Goal: Task Accomplishment & Management: Use online tool/utility

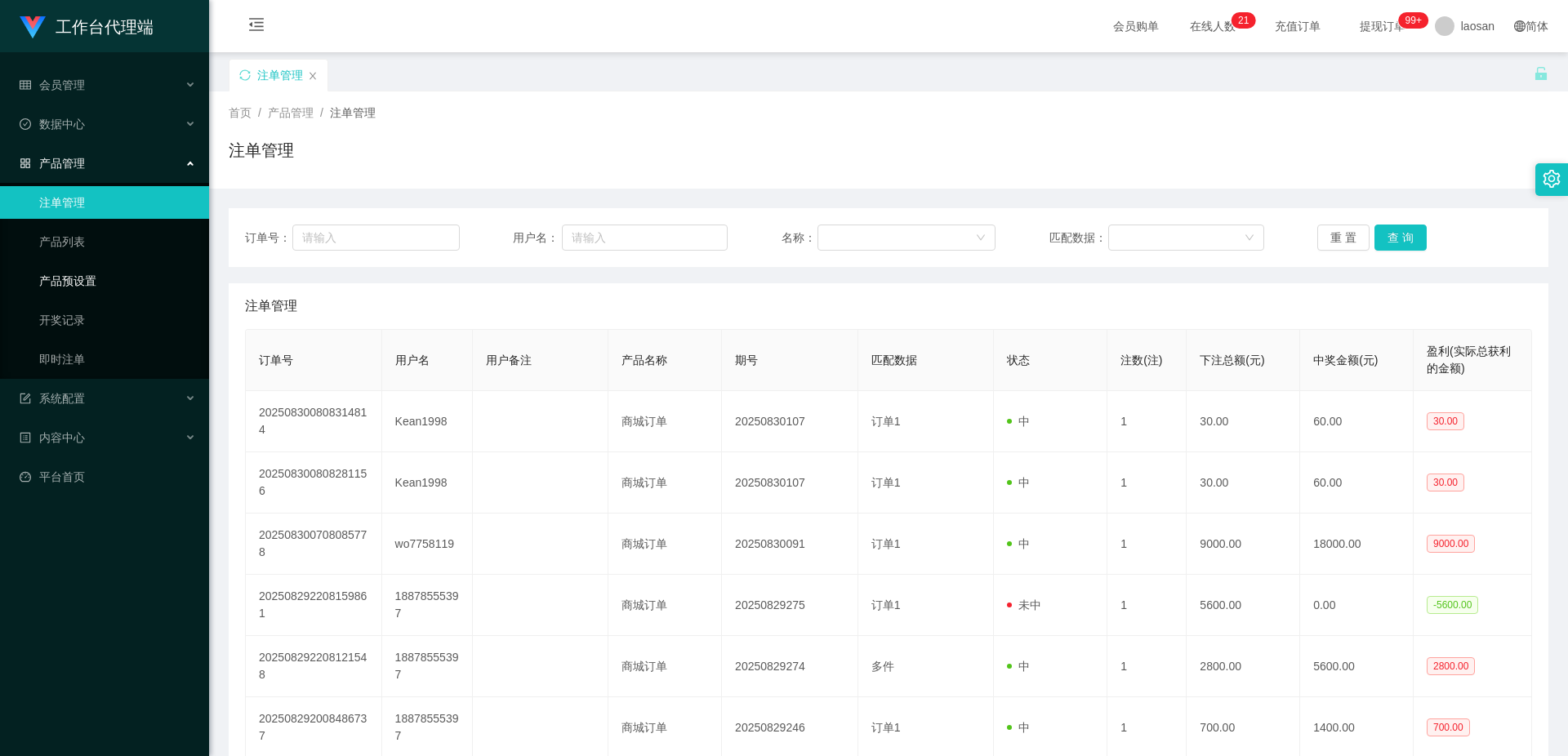
click at [132, 289] on link "产品预设置" at bounding box center [118, 280] width 156 height 32
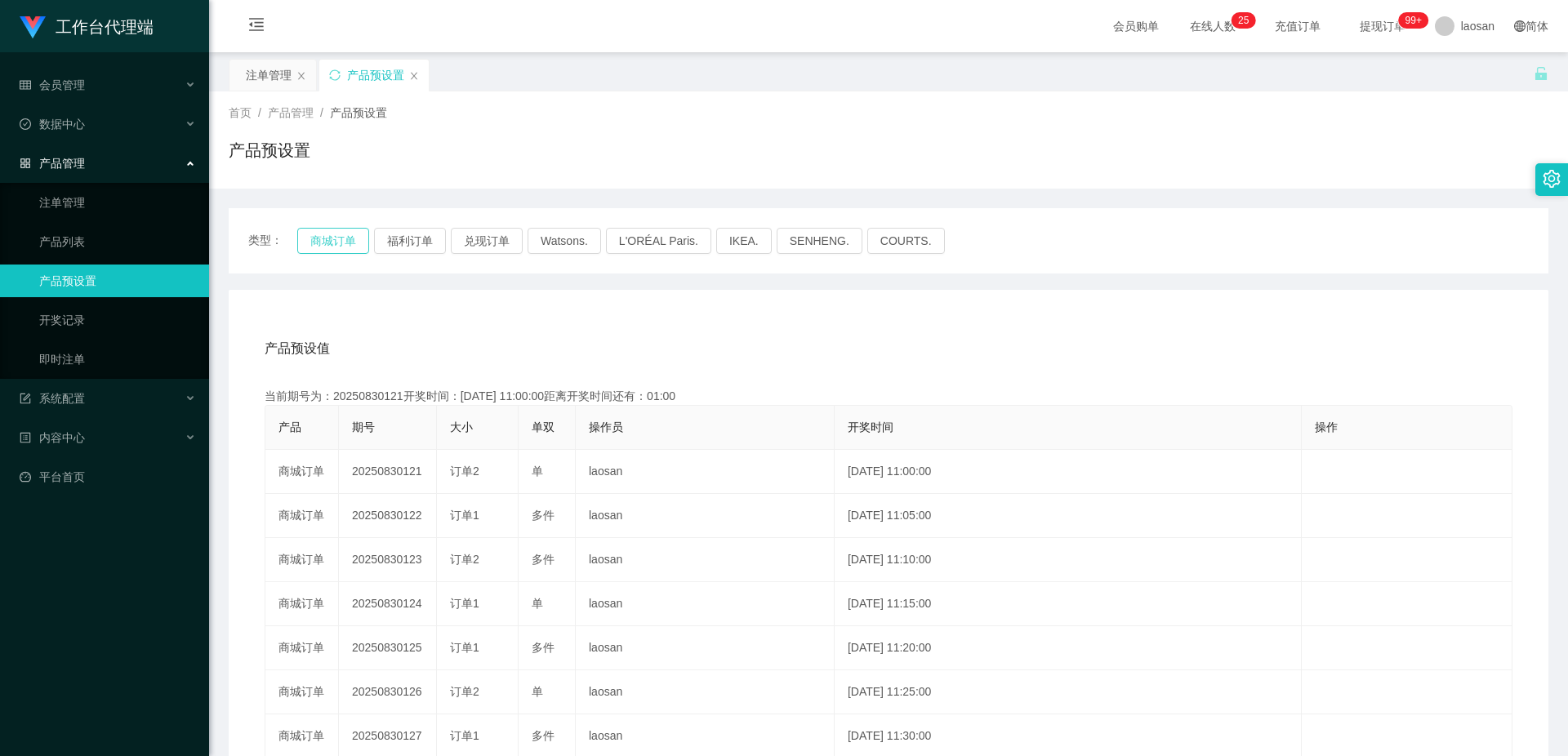
click at [342, 236] on button "商城订单" at bounding box center [334, 240] width 72 height 26
click at [815, 324] on div "产品预设值 添加期号 当前期号为：20250830121开奖时间：[DATE] 11:00:00距离开奖时间还有：00:58 产品 期号 大小 单双 操作员 …" at bounding box center [888, 626] width 1320 height 672
click at [117, 211] on link "注单管理" at bounding box center [118, 202] width 156 height 32
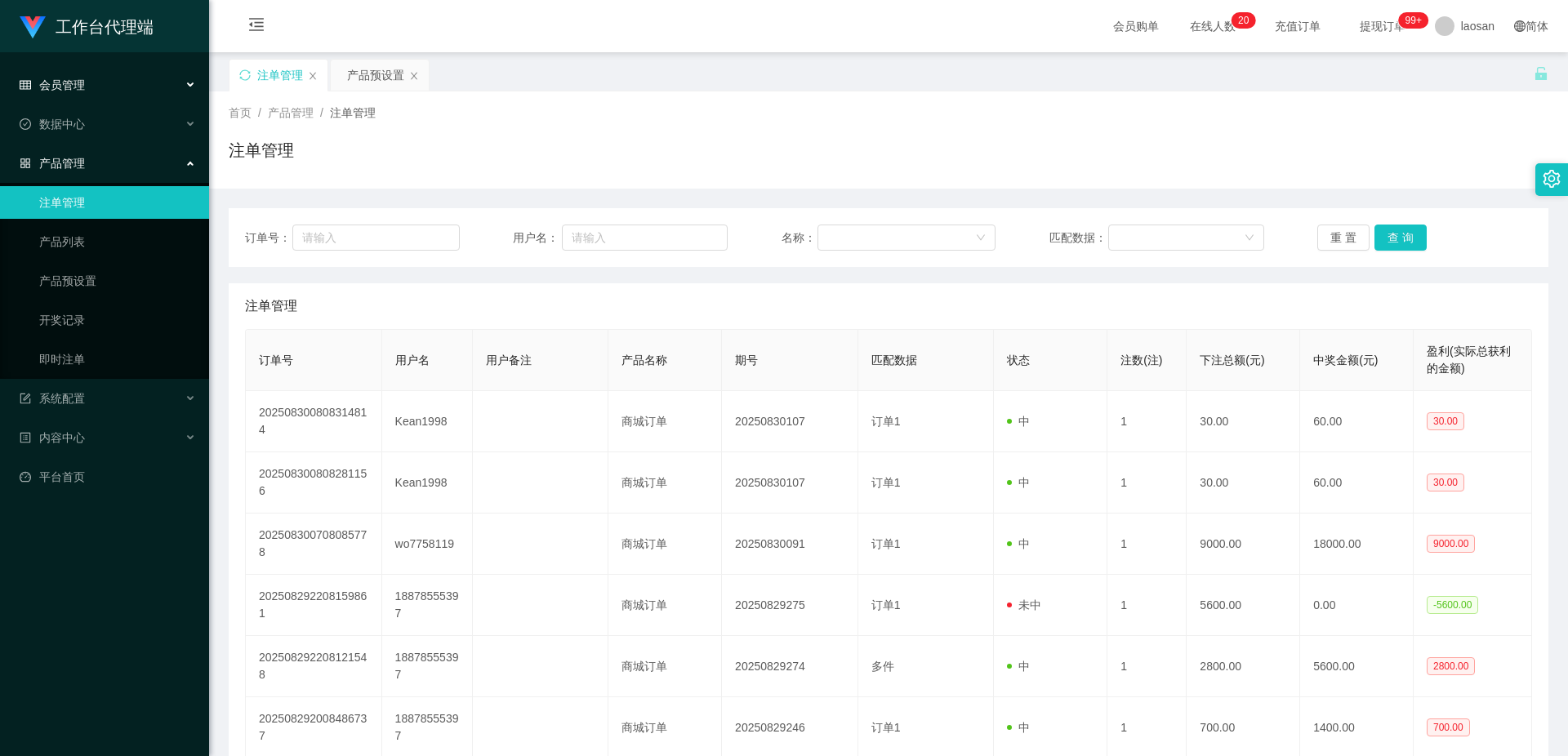
click at [133, 90] on div "会员管理" at bounding box center [104, 84] width 209 height 32
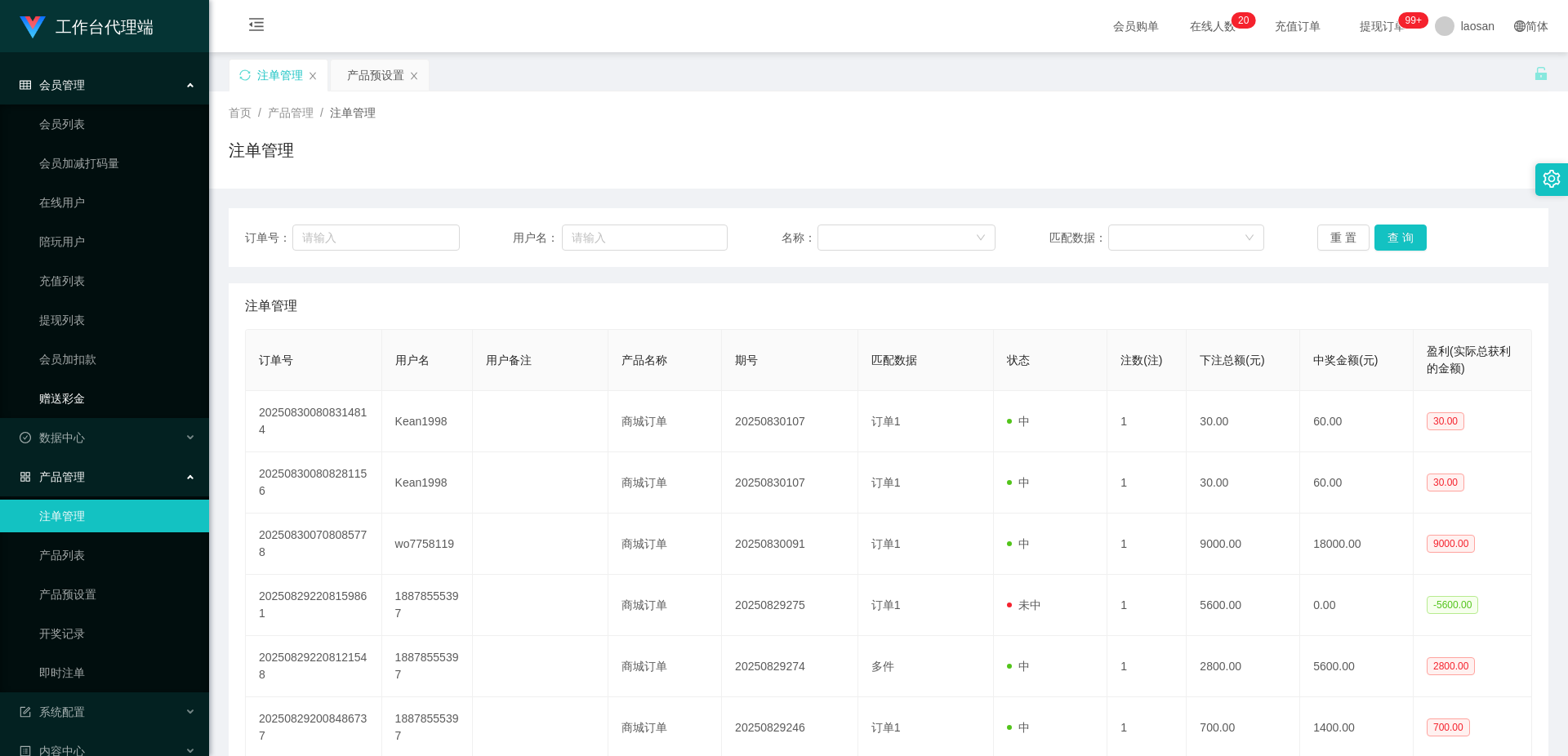
click at [86, 396] on link "赠送彩金" at bounding box center [118, 398] width 156 height 32
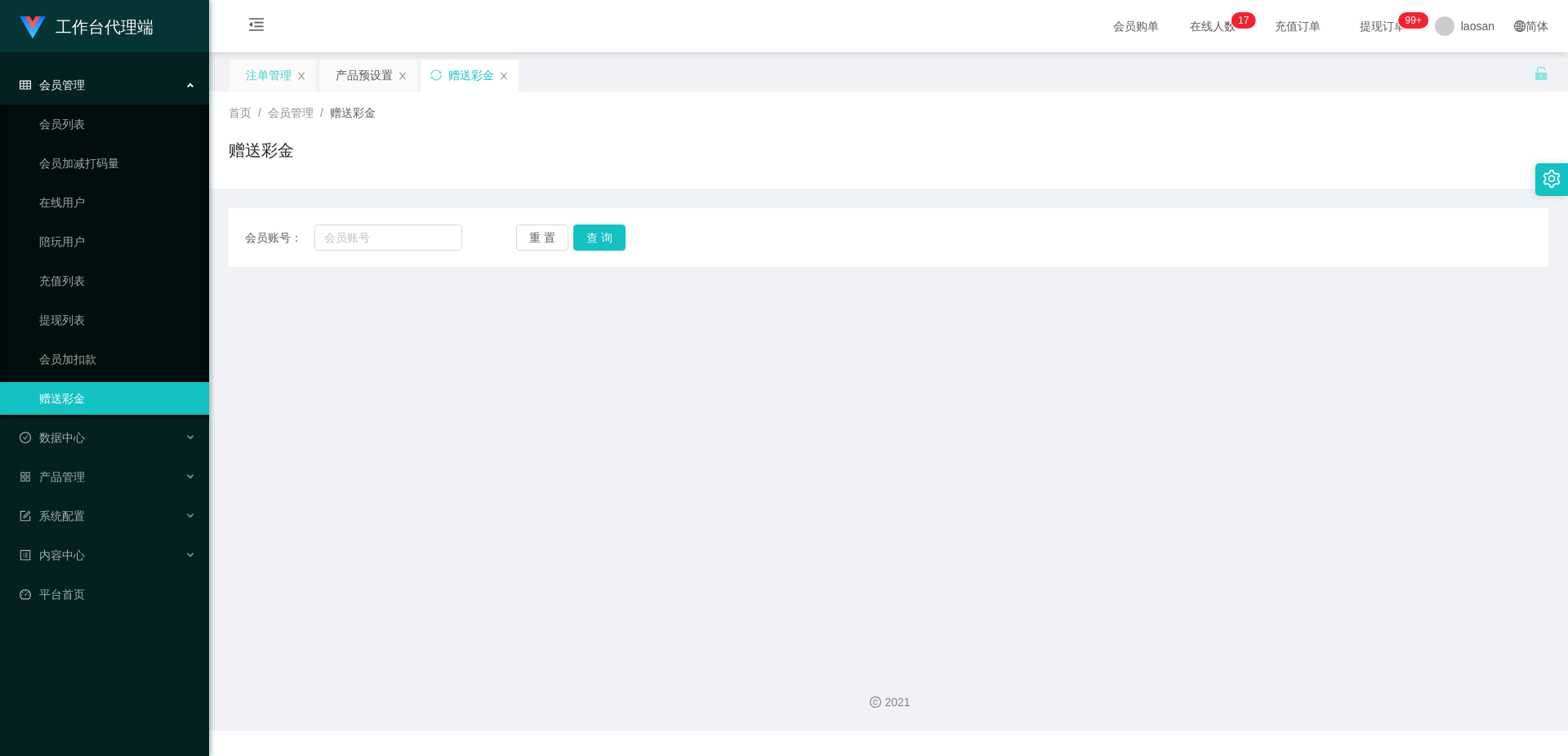
drag, startPoint x: 364, startPoint y: 76, endPoint x: 236, endPoint y: 65, distance: 128.5
click at [236, 65] on div "注单管理 产品预设置 赠送彩金" at bounding box center [374, 86] width 292 height 57
drag, startPoint x: 259, startPoint y: 76, endPoint x: 388, endPoint y: 84, distance: 129.2
click at [388, 84] on div "注单管理 产品预设置 赠送彩金" at bounding box center [374, 86] width 292 height 57
drag, startPoint x: 367, startPoint y: 76, endPoint x: 263, endPoint y: 63, distance: 104.8
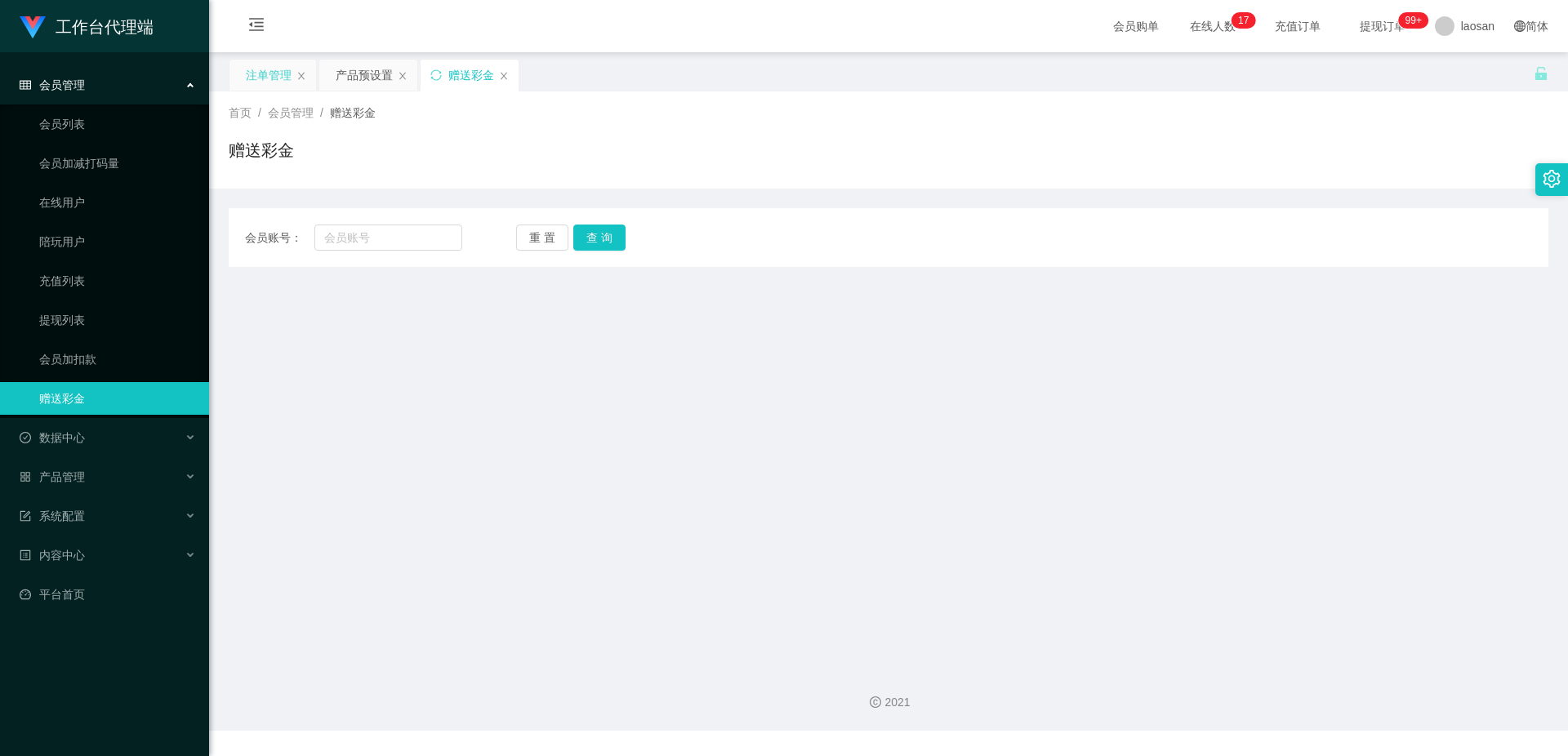
click at [263, 63] on div "注单管理 产品预设置 赠送彩金" at bounding box center [374, 86] width 292 height 57
click at [257, 83] on div "注单管理" at bounding box center [268, 75] width 46 height 31
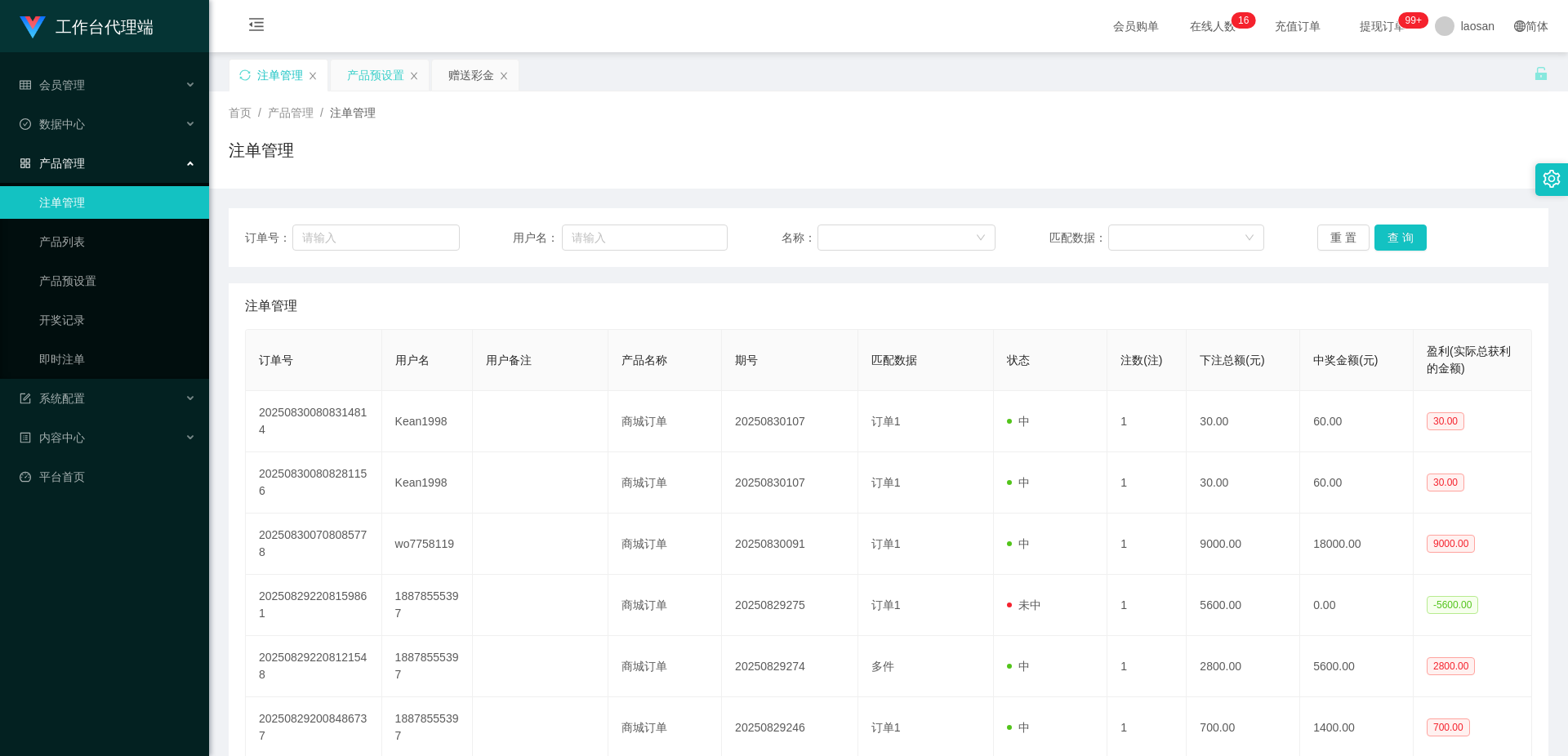
drag, startPoint x: 379, startPoint y: 74, endPoint x: 413, endPoint y: 81, distance: 34.7
click at [379, 73] on div "产品预设置" at bounding box center [376, 75] width 58 height 31
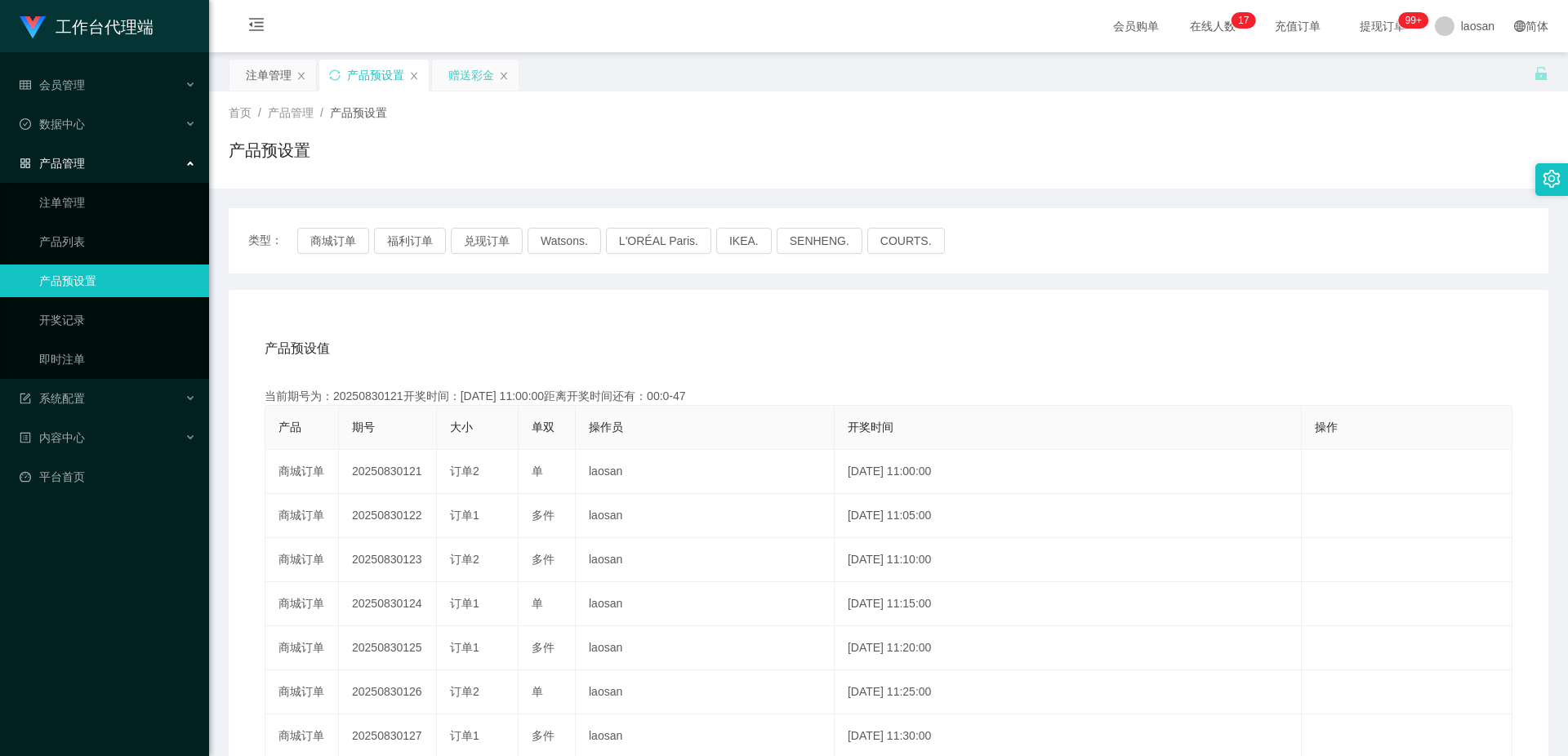
click at [463, 81] on div "赠送彩金" at bounding box center [471, 75] width 46 height 31
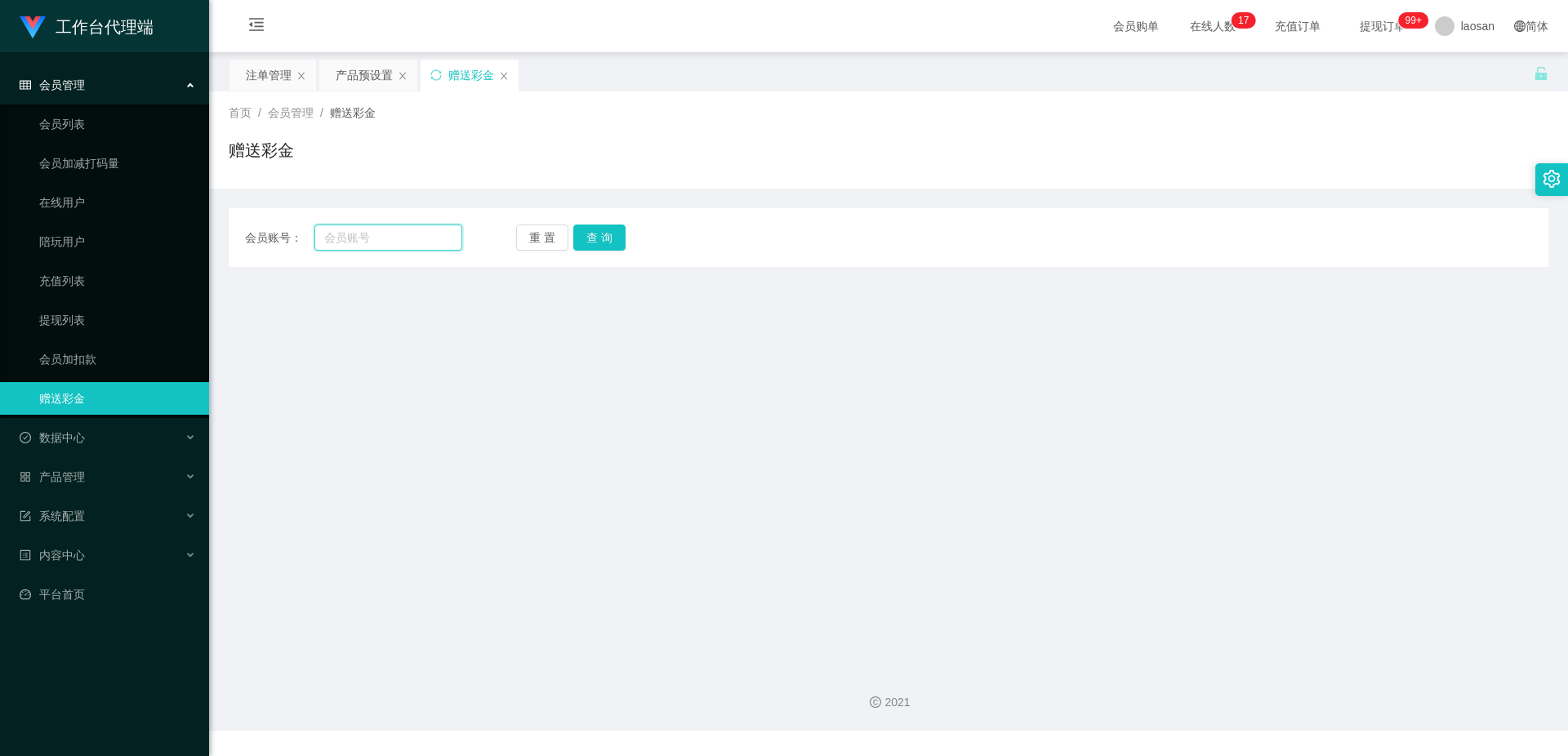
click at [393, 245] on input "text" at bounding box center [388, 237] width 147 height 26
paste input "Lyuyinfang"
type input "Lyuyinfang"
click at [606, 233] on button "查 询" at bounding box center [600, 237] width 52 height 26
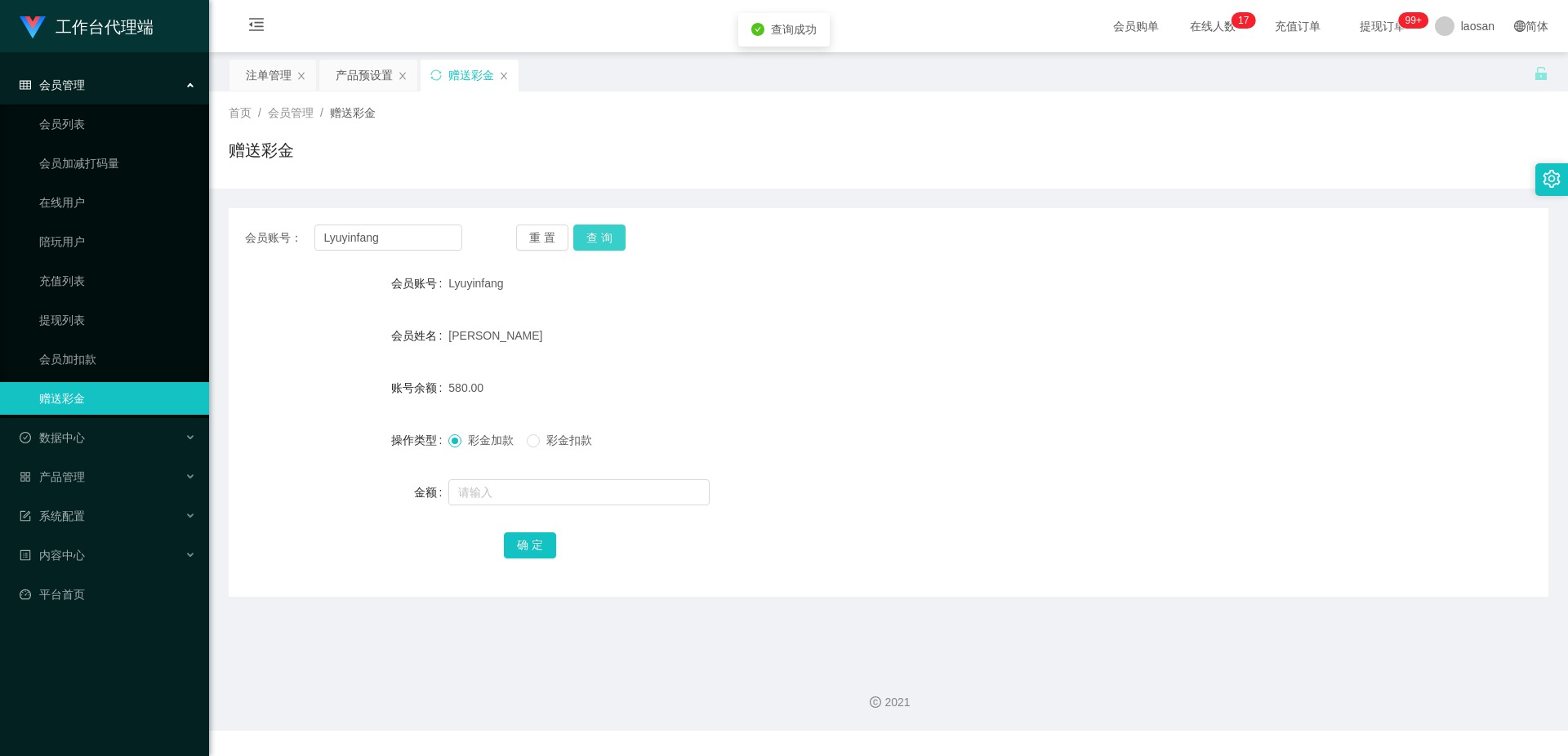
click at [606, 233] on button "查 询" at bounding box center [600, 237] width 52 height 26
click at [608, 232] on button "查 询" at bounding box center [609, 237] width 70 height 26
click at [608, 232] on button "查 询" at bounding box center [600, 237] width 52 height 26
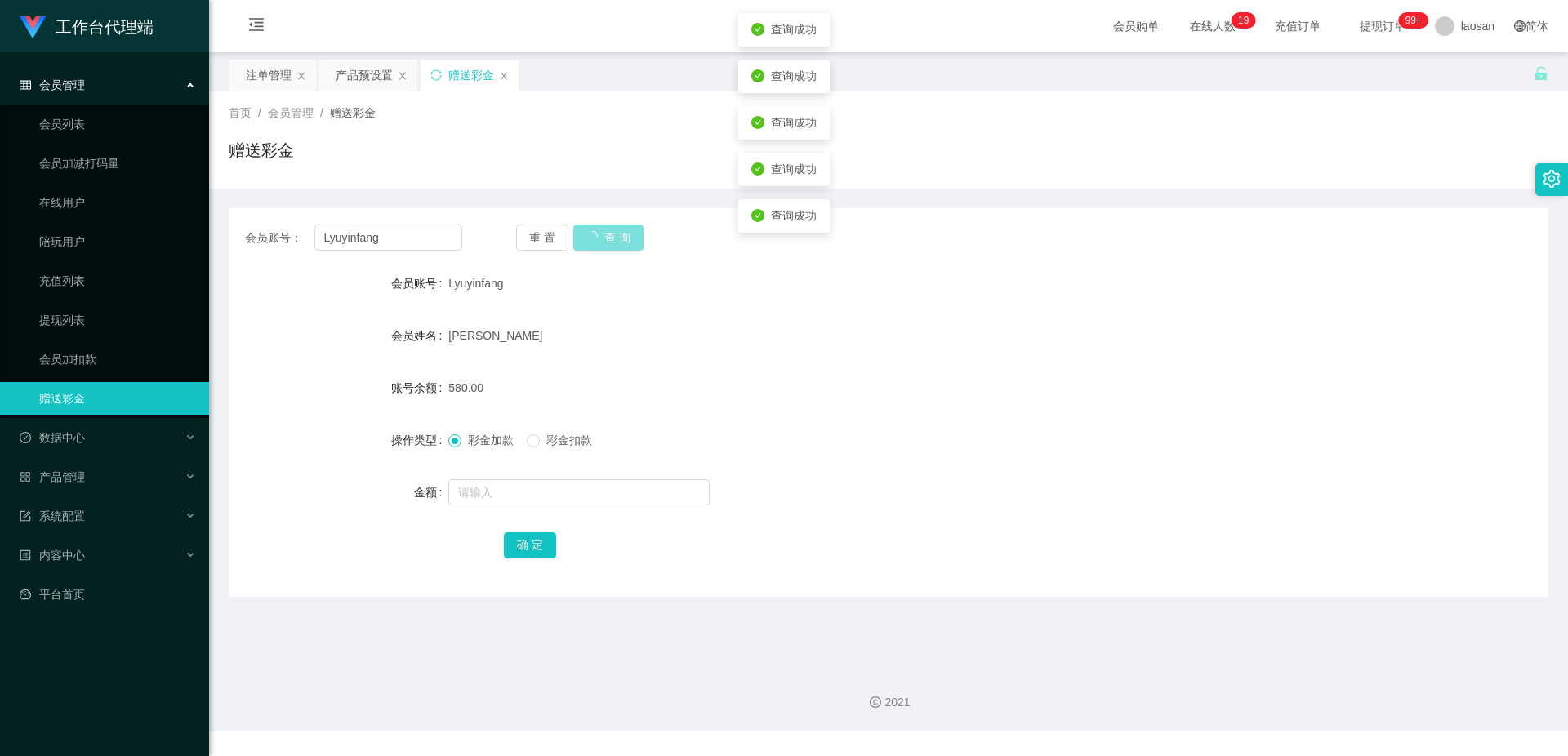
click at [608, 232] on button "查 询" at bounding box center [609, 237] width 70 height 26
click at [608, 232] on button "查 询" at bounding box center [600, 237] width 52 height 26
click at [610, 231] on button "查 询" at bounding box center [600, 237] width 52 height 26
click at [610, 231] on button "查 询" at bounding box center [609, 237] width 70 height 26
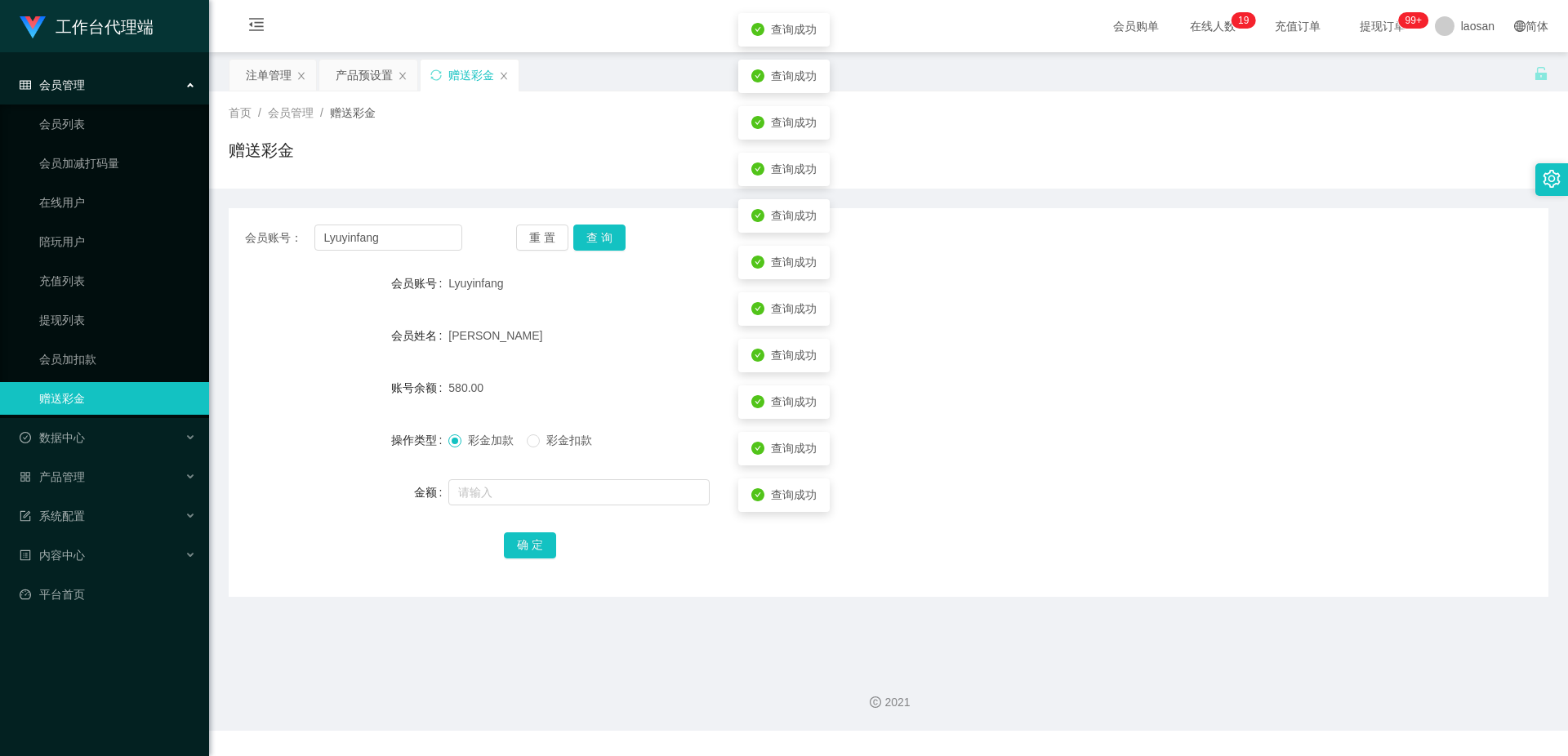
click at [638, 298] on div "Lyuyinfang" at bounding box center [833, 283] width 770 height 32
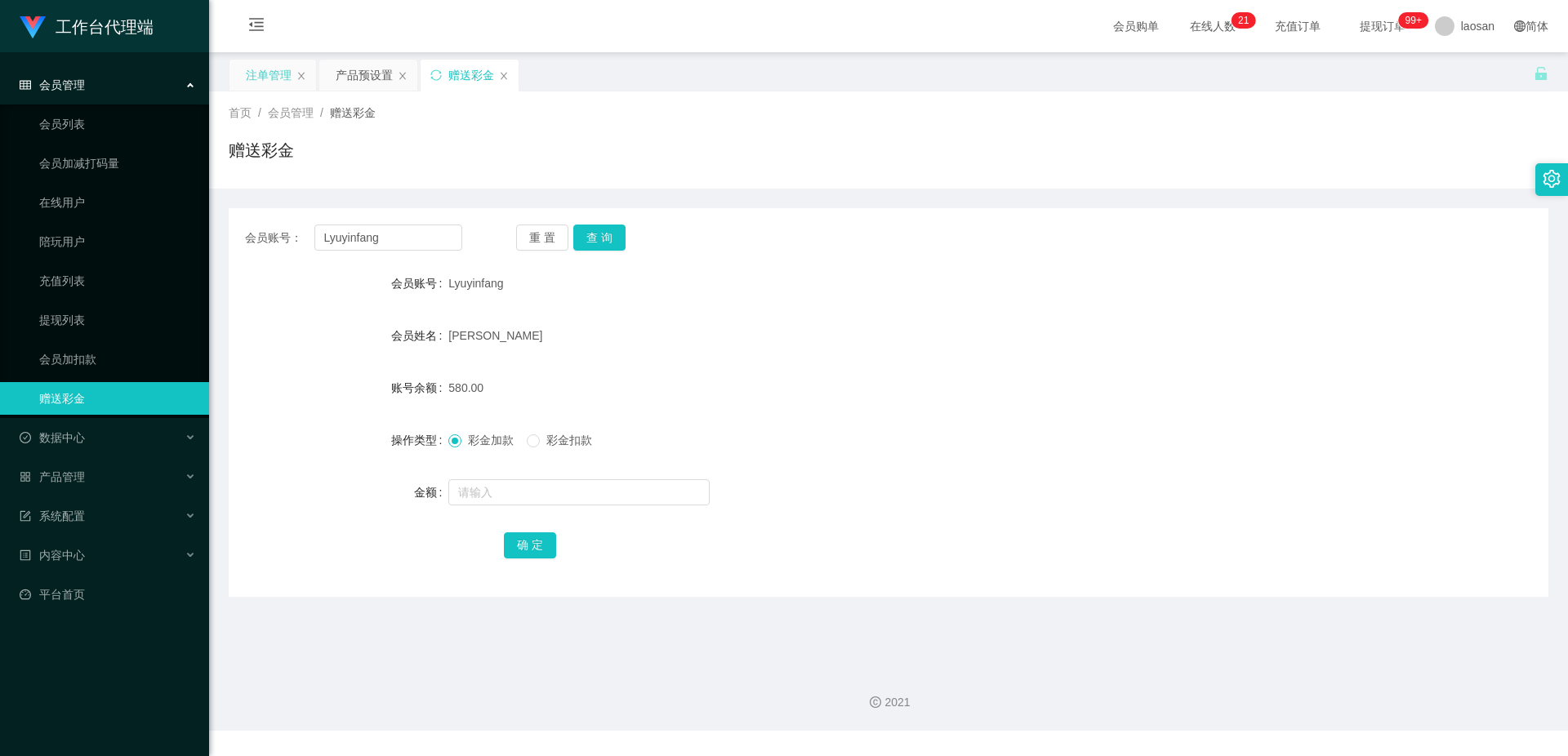
click at [271, 77] on div "注单管理" at bounding box center [268, 75] width 46 height 31
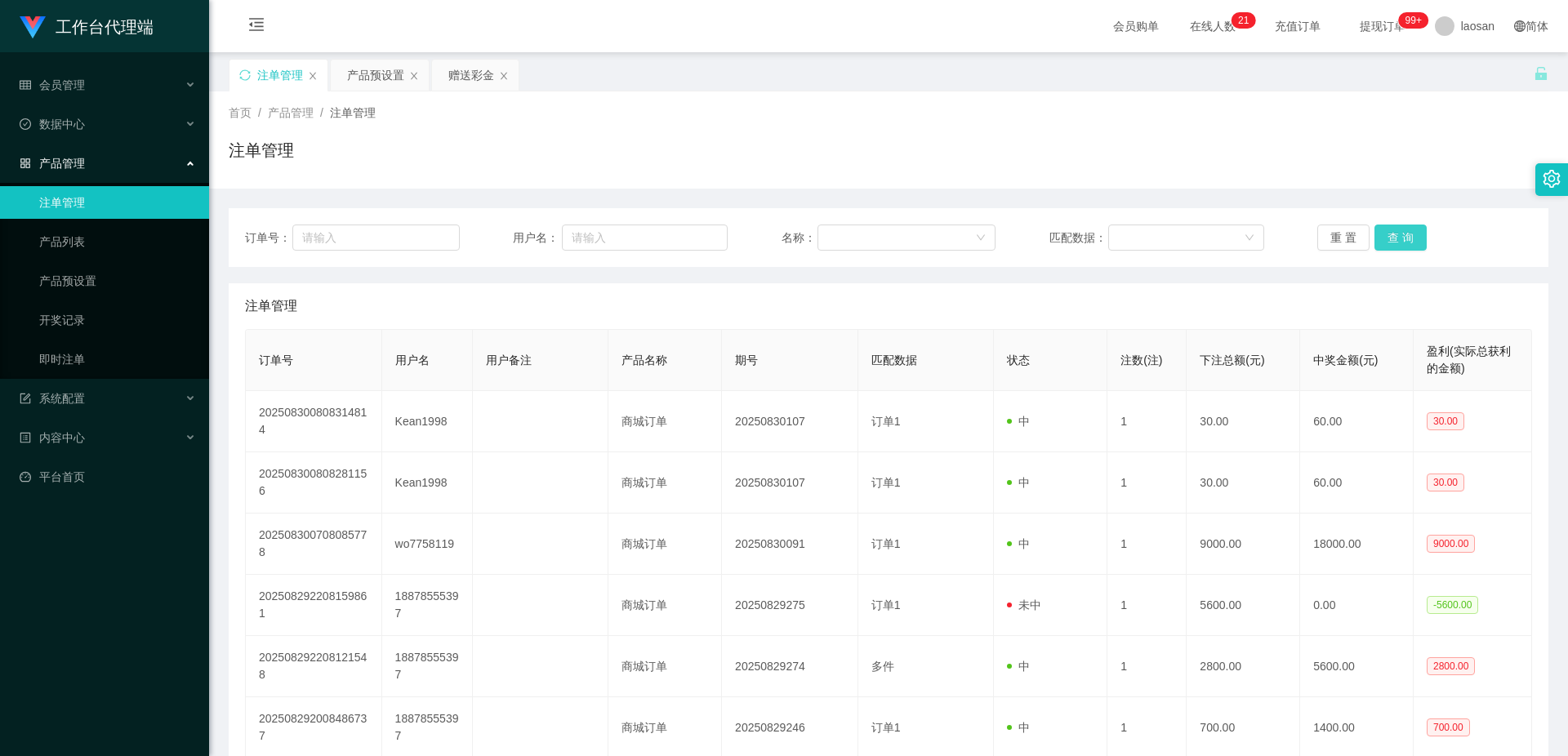
click at [1404, 237] on button "查 询" at bounding box center [1401, 237] width 52 height 26
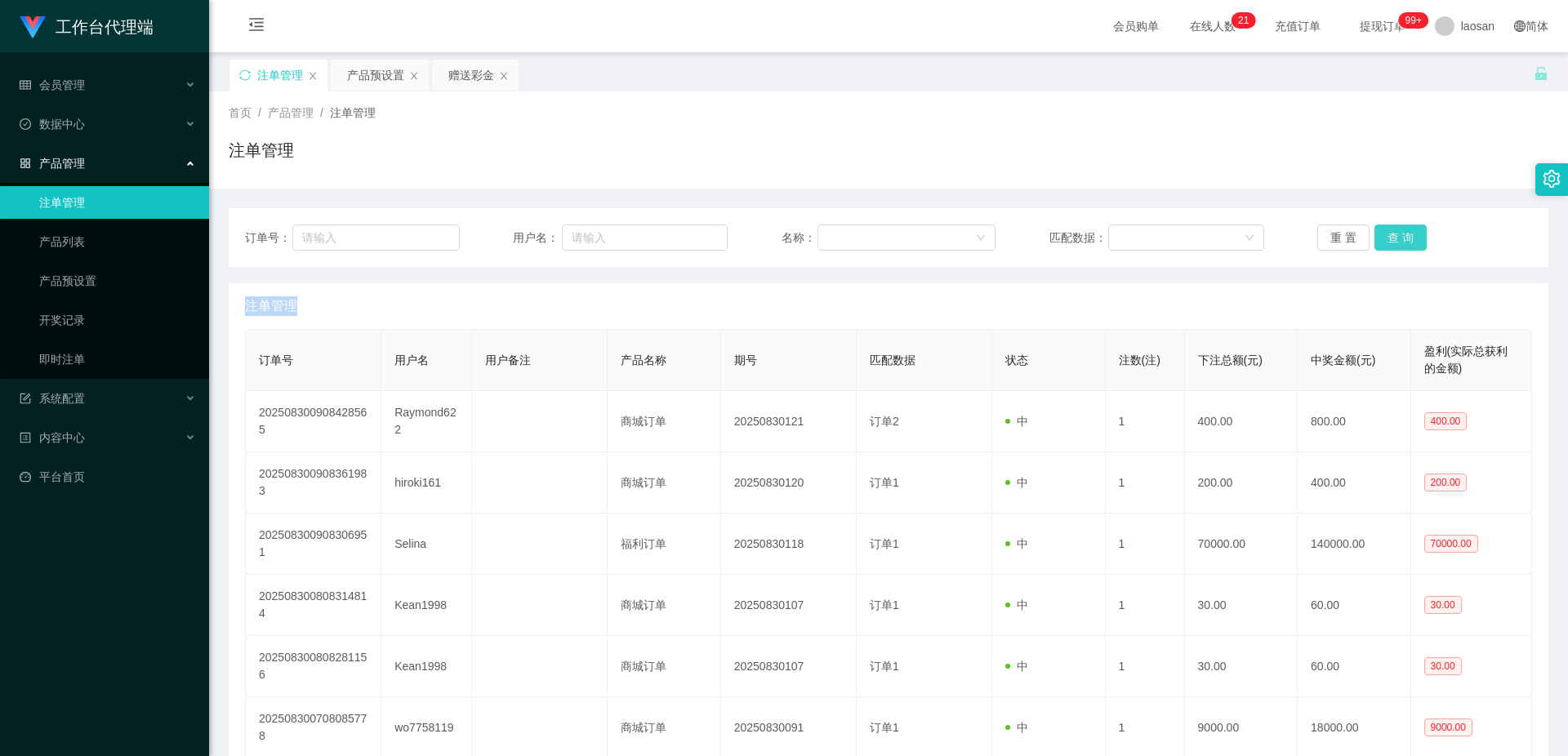
click at [1404, 237] on div "重 置 查 询" at bounding box center [1424, 237] width 215 height 26
click at [1404, 237] on button "查 询" at bounding box center [1401, 237] width 52 height 26
click at [1404, 237] on button "查 询" at bounding box center [1410, 237] width 70 height 26
click at [1404, 237] on button "查 询" at bounding box center [1401, 237] width 52 height 26
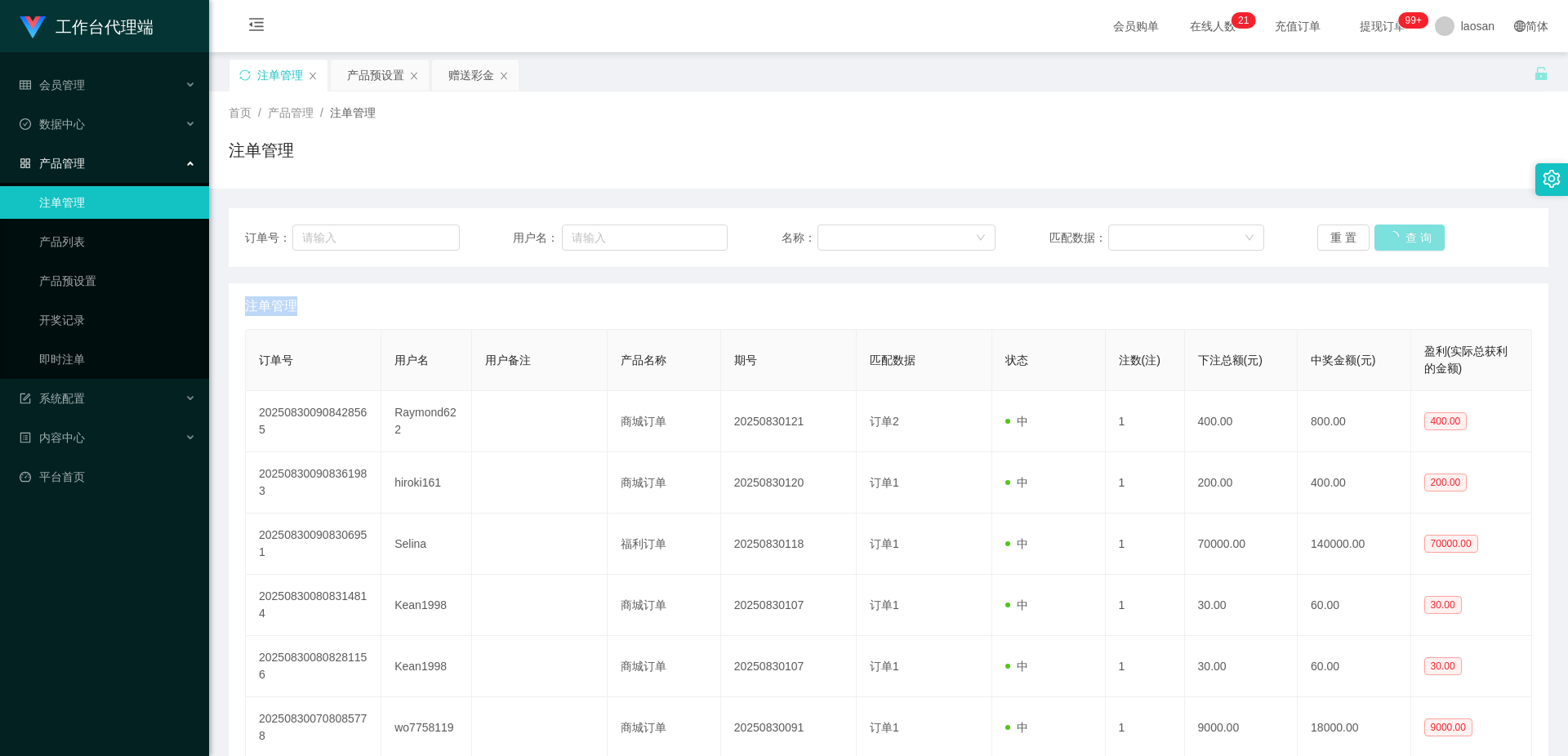
click at [1404, 237] on button "查 询" at bounding box center [1410, 237] width 70 height 26
click at [1404, 237] on button "查 询" at bounding box center [1401, 237] width 52 height 26
click at [1404, 237] on button "查 询" at bounding box center [1410, 237] width 70 height 26
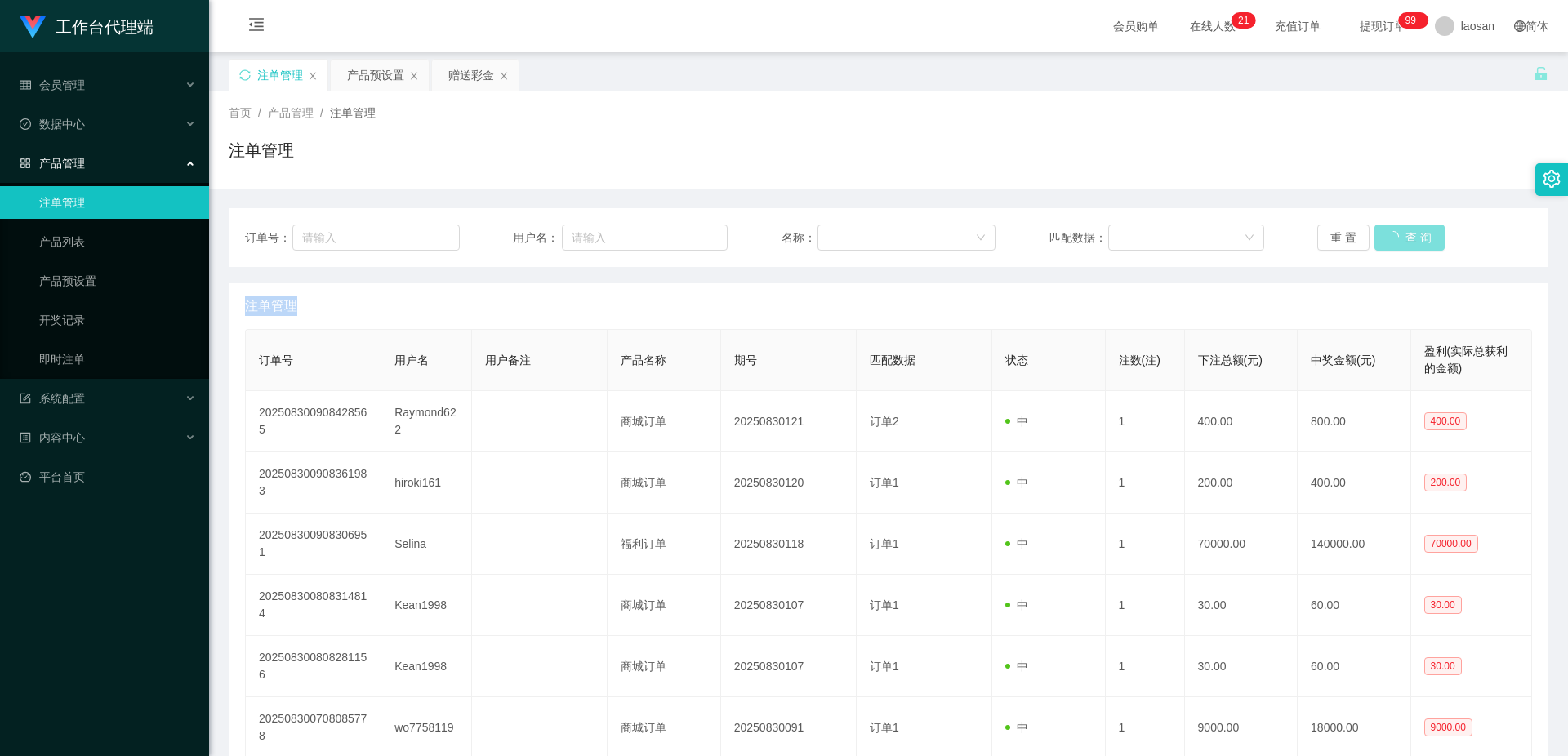
click at [1404, 238] on button "查 询" at bounding box center [1410, 237] width 70 height 26
click at [1404, 238] on button "查 询" at bounding box center [1401, 237] width 52 height 26
click at [1399, 236] on button "查 询" at bounding box center [1410, 237] width 70 height 26
click at [1391, 237] on button "查 询" at bounding box center [1401, 237] width 52 height 26
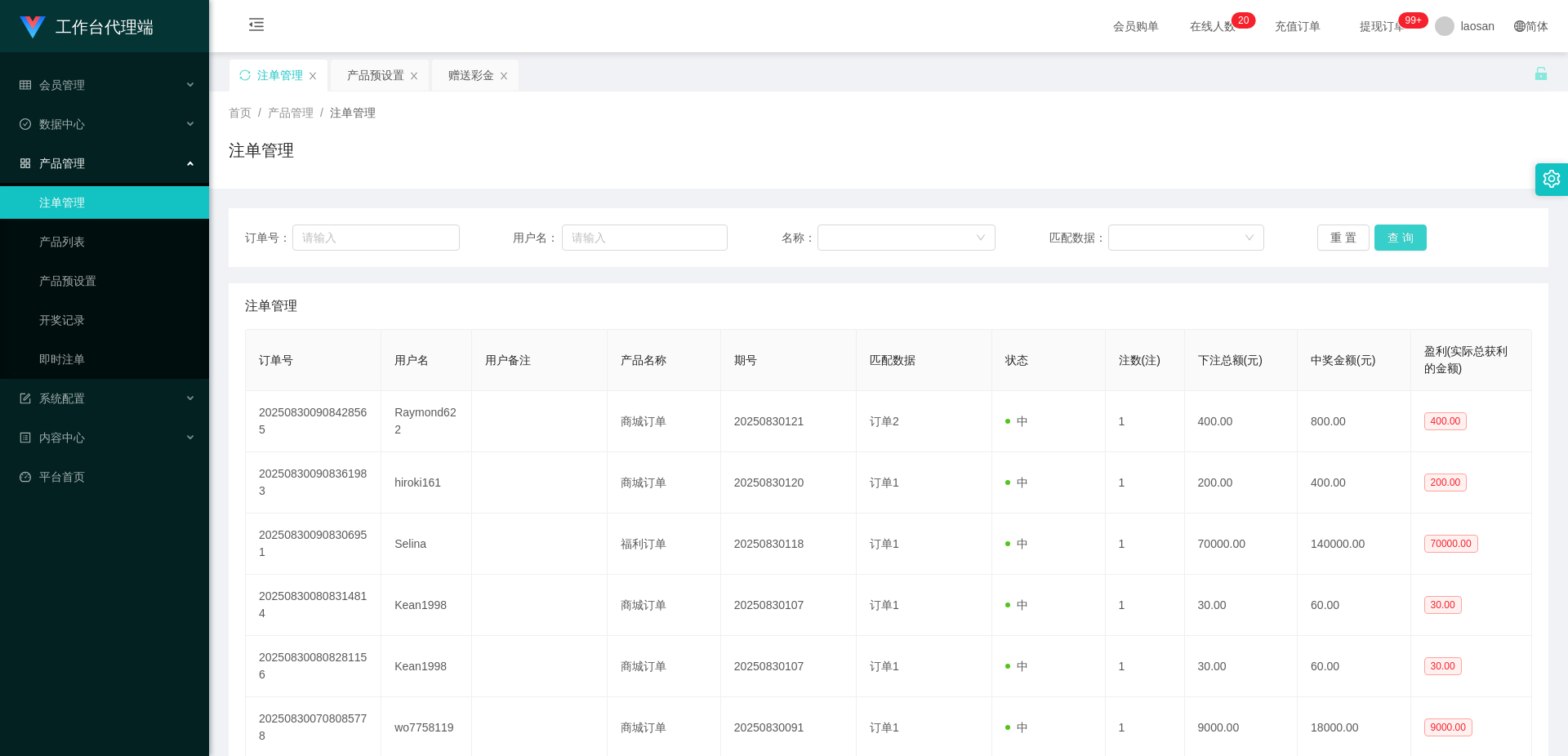
click at [1391, 237] on button "查 询" at bounding box center [1401, 237] width 52 height 26
click at [1393, 237] on button "查 询" at bounding box center [1410, 237] width 70 height 26
click at [1394, 237] on button "查 询" at bounding box center [1410, 237] width 70 height 26
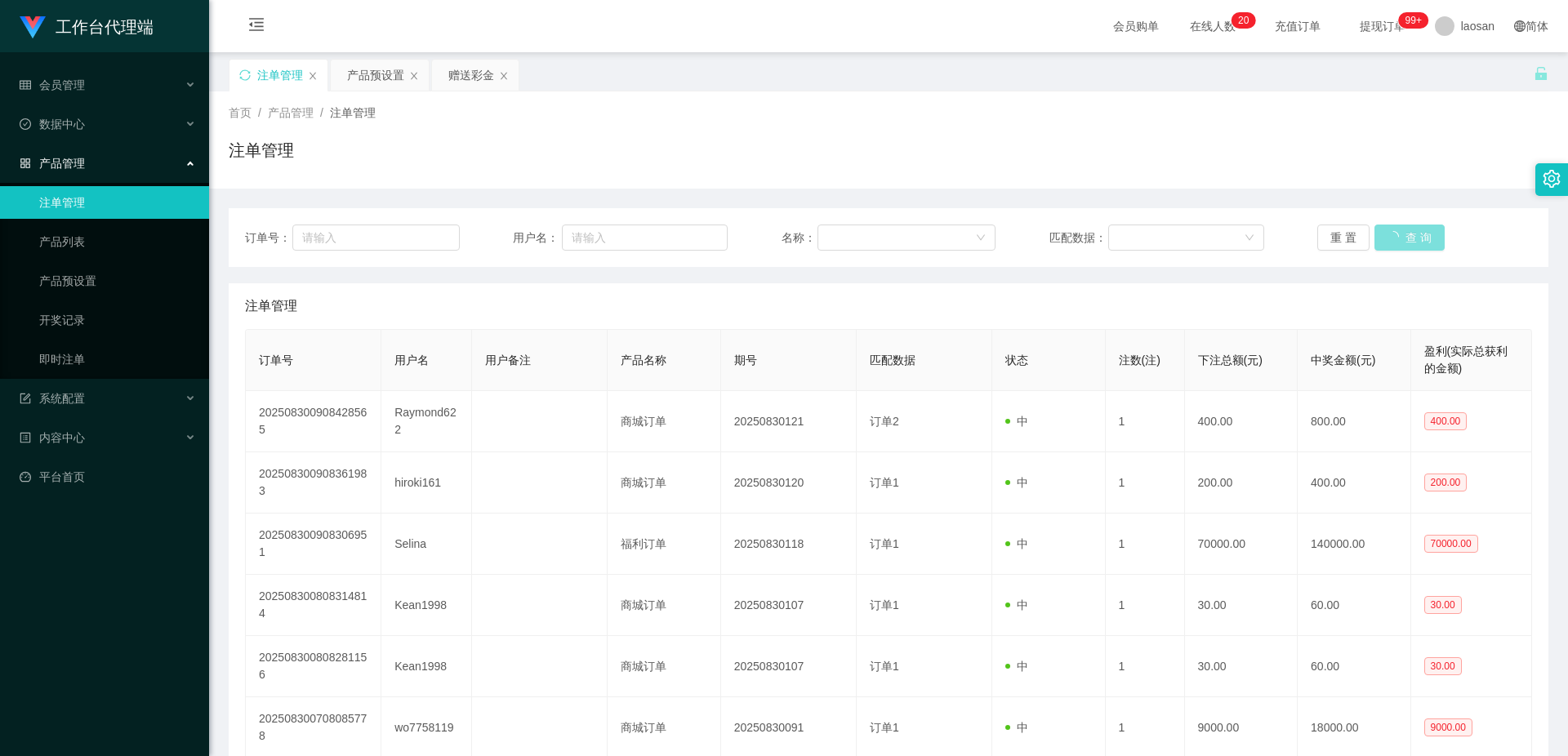
click at [1394, 237] on button "查 询" at bounding box center [1410, 237] width 70 height 26
click at [1394, 237] on button "查 询" at bounding box center [1401, 237] width 52 height 26
click at [1394, 237] on button "查 询" at bounding box center [1410, 237] width 70 height 26
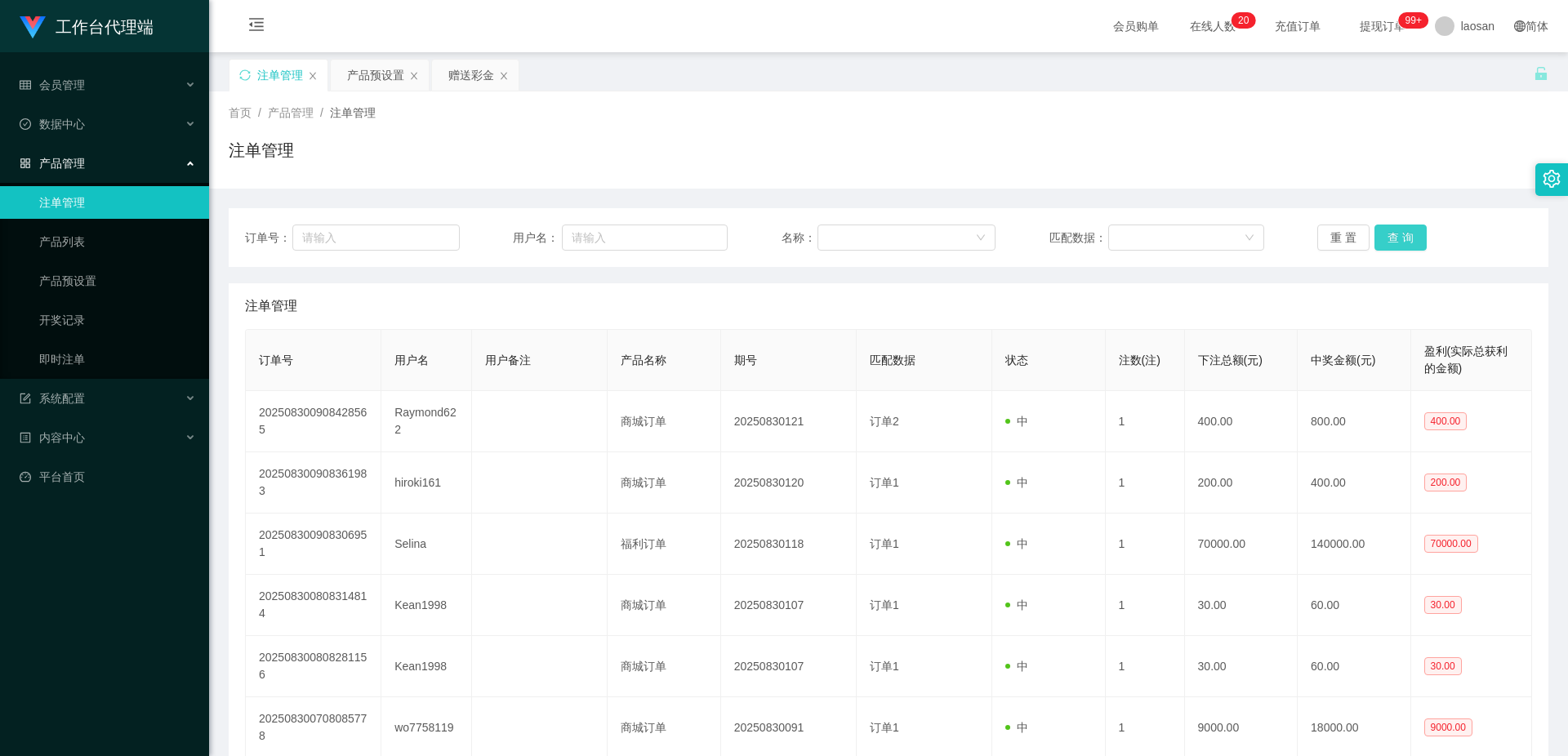
click at [1394, 237] on button "查 询" at bounding box center [1401, 237] width 52 height 26
click at [1409, 235] on button "查 询" at bounding box center [1401, 237] width 52 height 26
click at [1403, 239] on button "查 询" at bounding box center [1401, 237] width 52 height 26
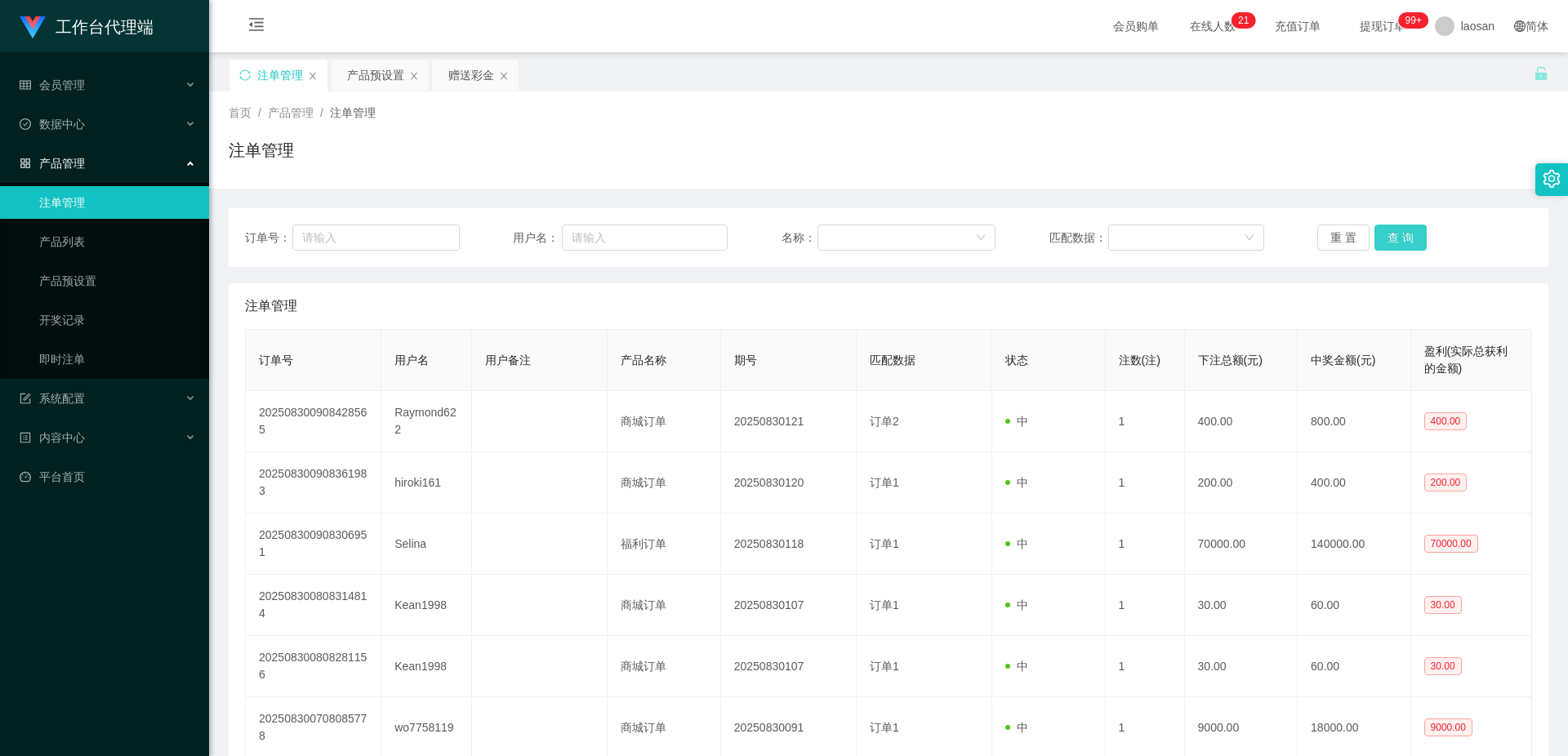
click at [1403, 239] on button "查 询" at bounding box center [1401, 237] width 52 height 26
click at [1403, 239] on div "重 置 查 询" at bounding box center [1424, 237] width 215 height 26
click at [1403, 239] on button "查 询" at bounding box center [1401, 237] width 52 height 26
click at [1403, 239] on div "重 置 查 询" at bounding box center [1424, 237] width 215 height 26
click at [1403, 239] on button "查 询" at bounding box center [1401, 237] width 52 height 26
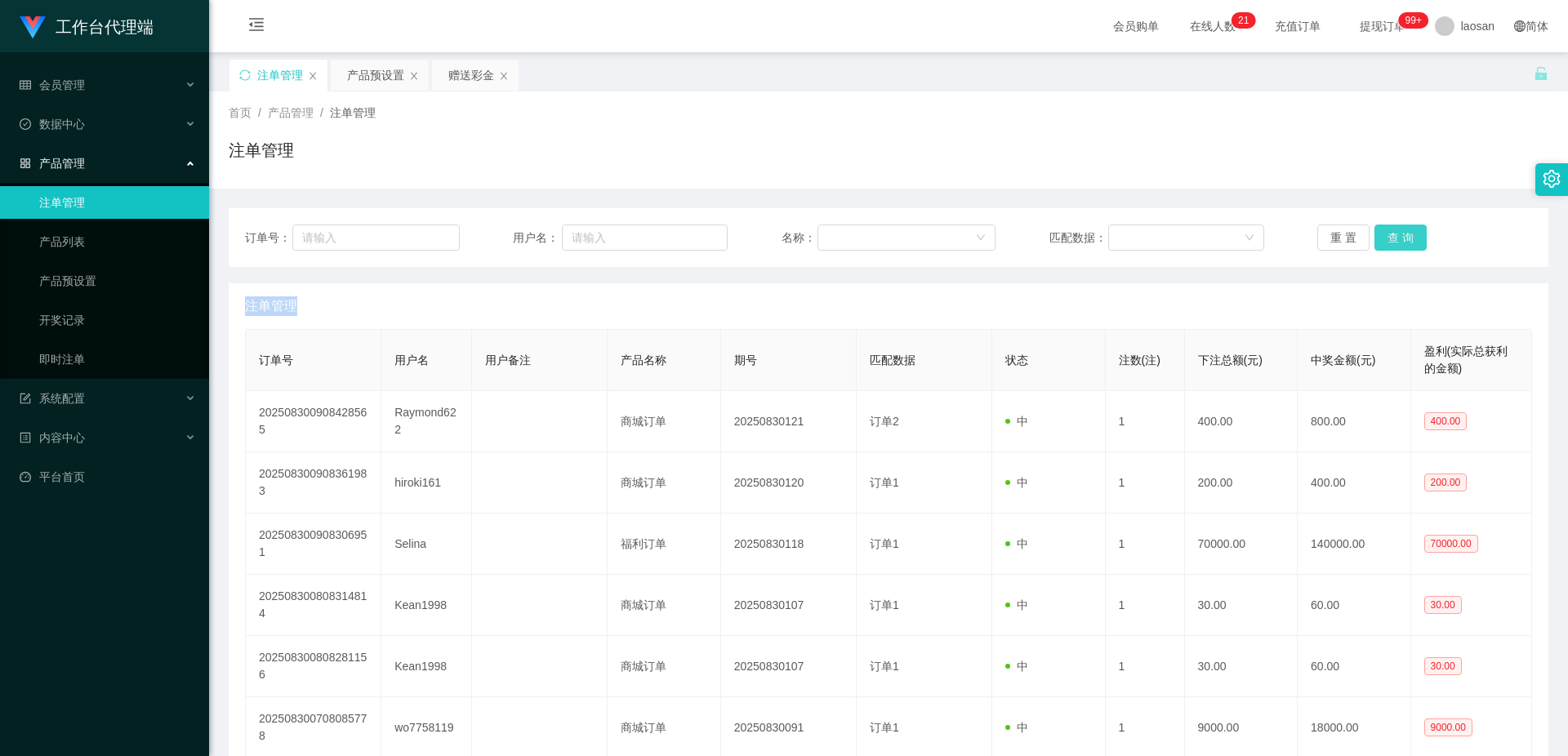
click at [1403, 239] on div "重 置 查 询" at bounding box center [1424, 237] width 215 height 26
click at [1403, 239] on button "查 询" at bounding box center [1401, 237] width 52 height 26
click at [1403, 239] on div "重 置 查 询" at bounding box center [1424, 237] width 215 height 26
click at [1403, 239] on button "查 询" at bounding box center [1401, 237] width 52 height 26
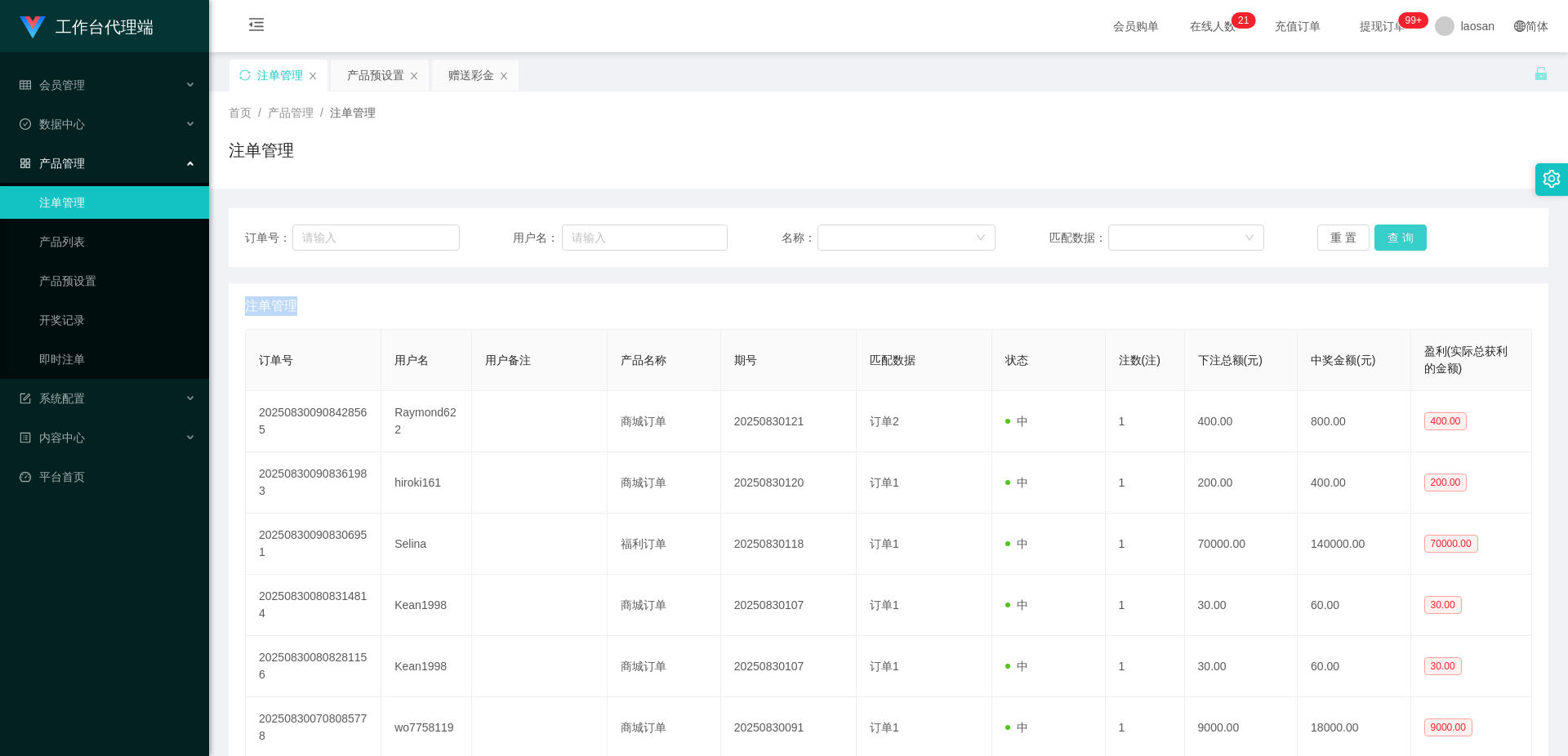
click at [1403, 239] on div "重 置 查 询" at bounding box center [1424, 237] width 215 height 26
click at [1403, 239] on button "查 询" at bounding box center [1401, 237] width 52 height 26
click at [1393, 242] on button "查 询" at bounding box center [1401, 237] width 52 height 26
click at [1402, 236] on button "查 询" at bounding box center [1401, 237] width 52 height 26
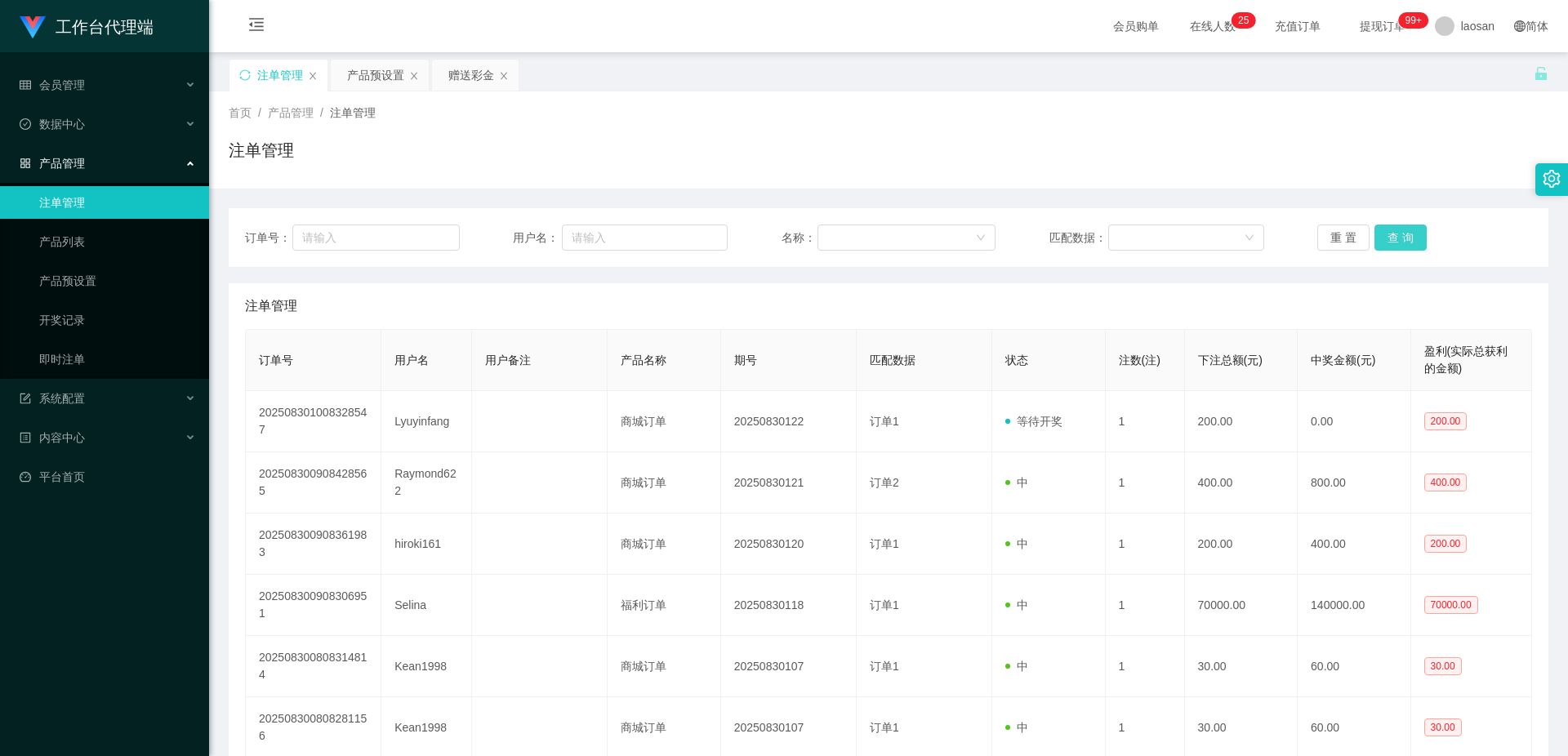
click at [1402, 236] on button "查 询" at bounding box center [1401, 237] width 52 height 26
click at [1402, 236] on div "重 置 查 询" at bounding box center [1424, 237] width 215 height 26
click at [1402, 236] on button "查 询" at bounding box center [1401, 237] width 52 height 26
click at [1402, 236] on div "重 置 查 询" at bounding box center [1424, 237] width 215 height 26
click at [1402, 236] on button "查 询" at bounding box center [1401, 237] width 52 height 26
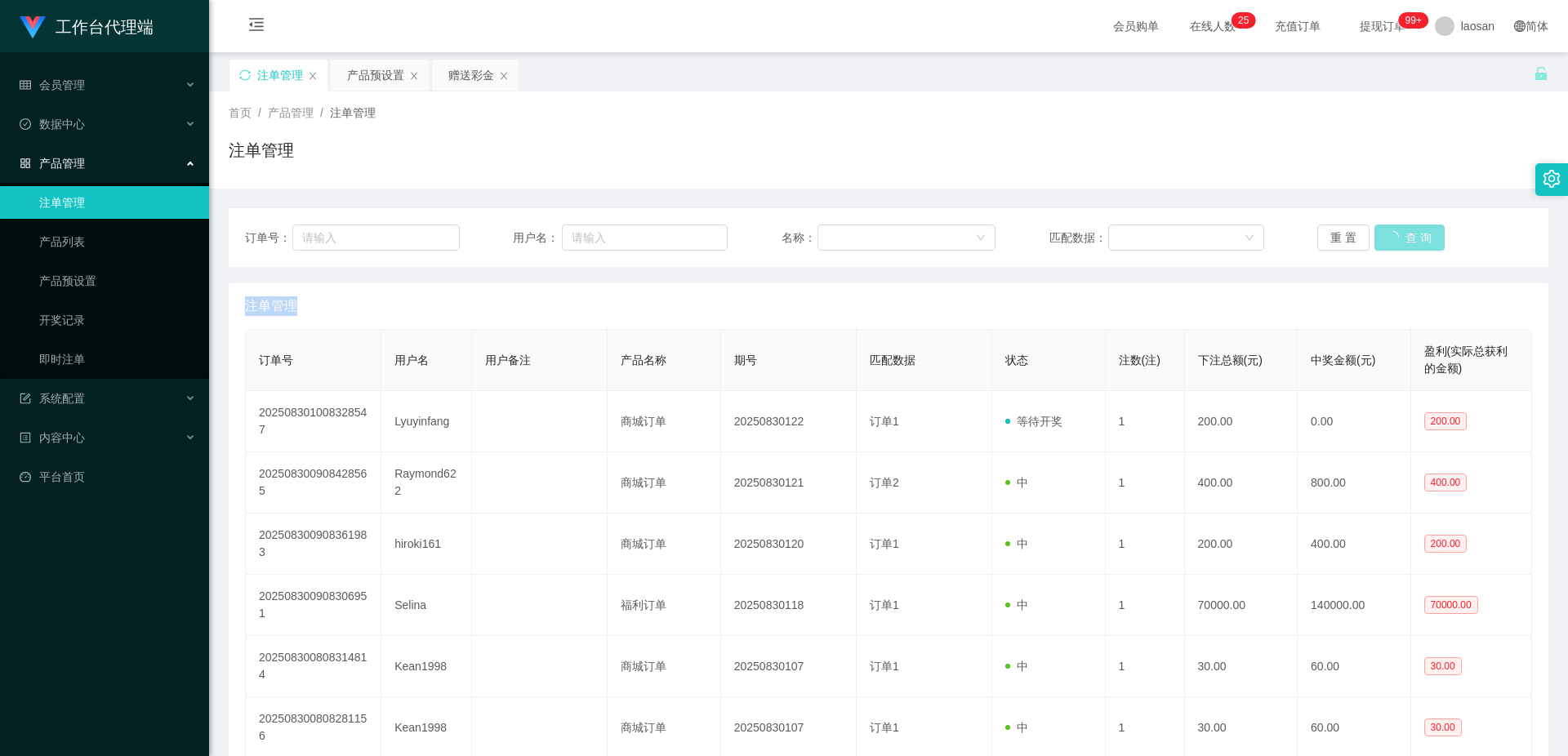
click at [1402, 236] on button "查 询" at bounding box center [1410, 237] width 70 height 26
click at [1402, 236] on div "重 置 查 询" at bounding box center [1424, 237] width 215 height 26
click at [1402, 236] on button "查 询" at bounding box center [1401, 237] width 52 height 26
click at [1396, 230] on button "查 询" at bounding box center [1401, 237] width 52 height 26
click at [1396, 230] on button "查 询" at bounding box center [1410, 237] width 70 height 26
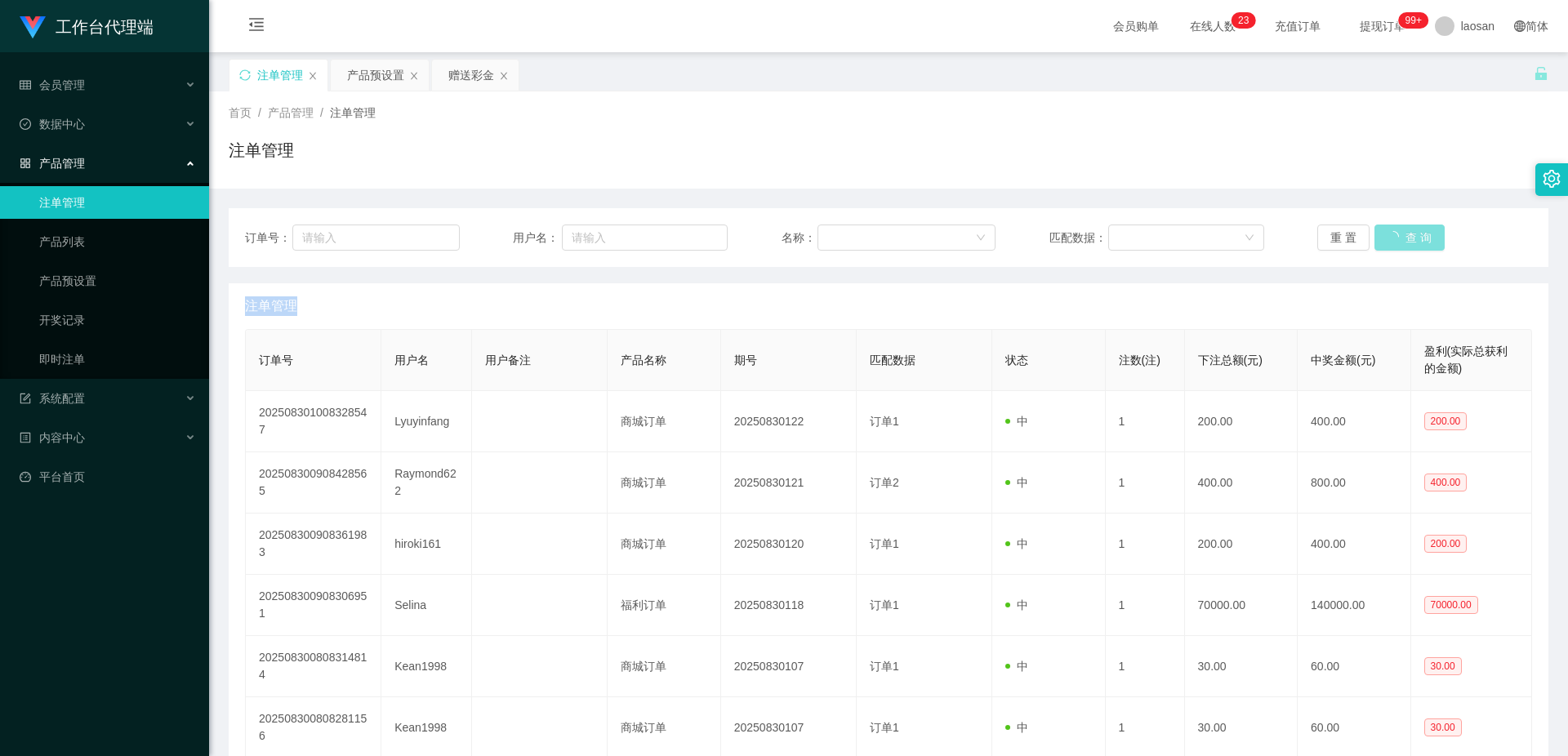
click at [1396, 230] on button "查 询" at bounding box center [1410, 237] width 70 height 26
click at [1396, 230] on button "查 询" at bounding box center [1401, 237] width 52 height 26
click at [1396, 230] on div "重 置 查 询" at bounding box center [1424, 237] width 215 height 26
